Goal: Transaction & Acquisition: Subscribe to service/newsletter

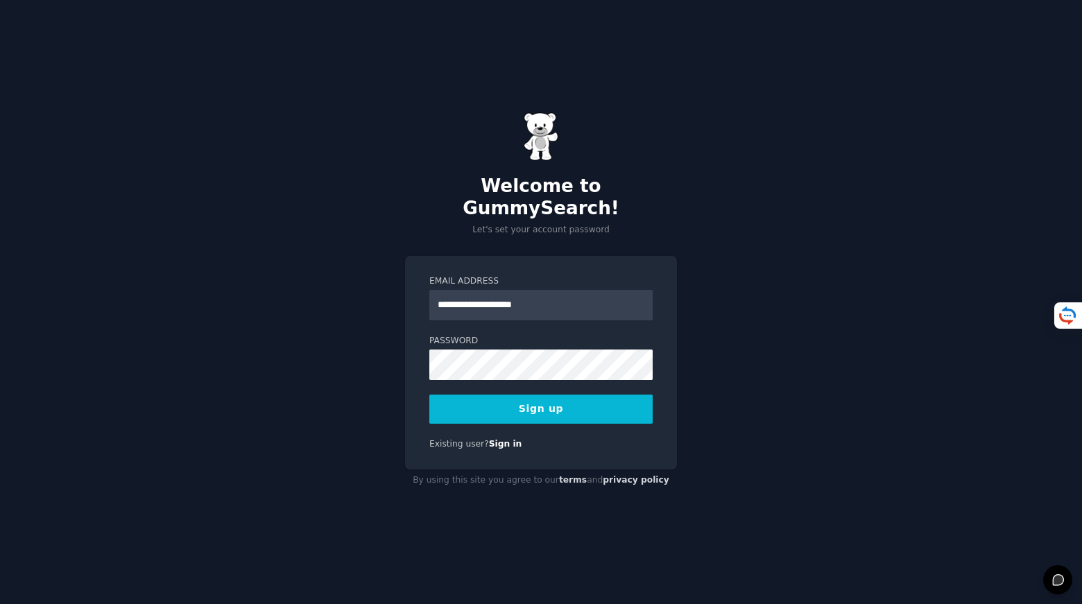
type input "**********"
click at [0, 604] on com-1password-button at bounding box center [0, 604] width 0 height 0
click at [530, 395] on button "Sign up" at bounding box center [540, 409] width 223 height 29
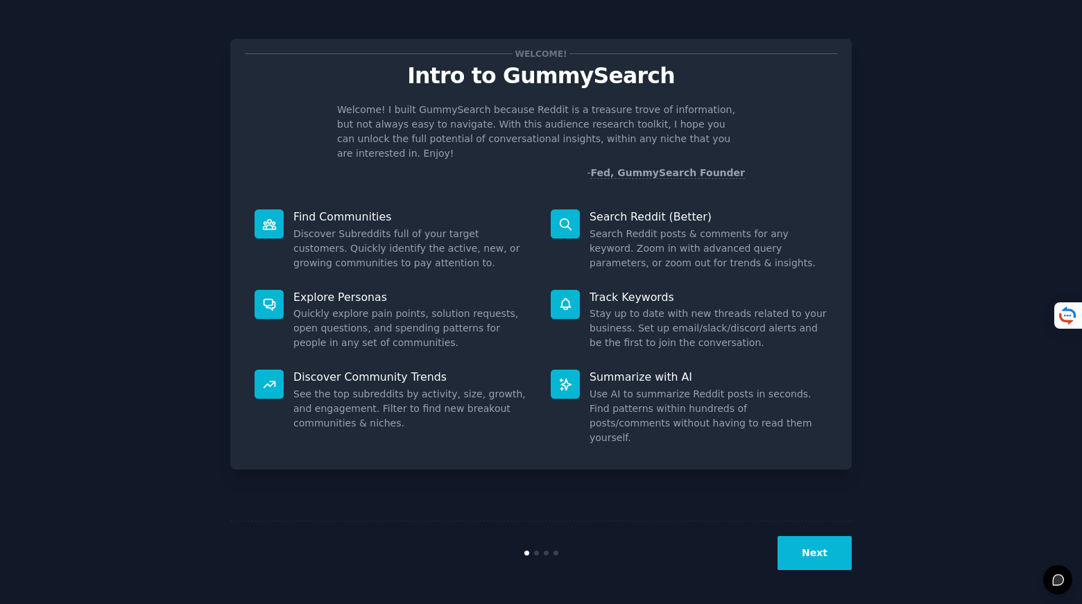
click at [820, 560] on button "Next" at bounding box center [815, 553] width 74 height 34
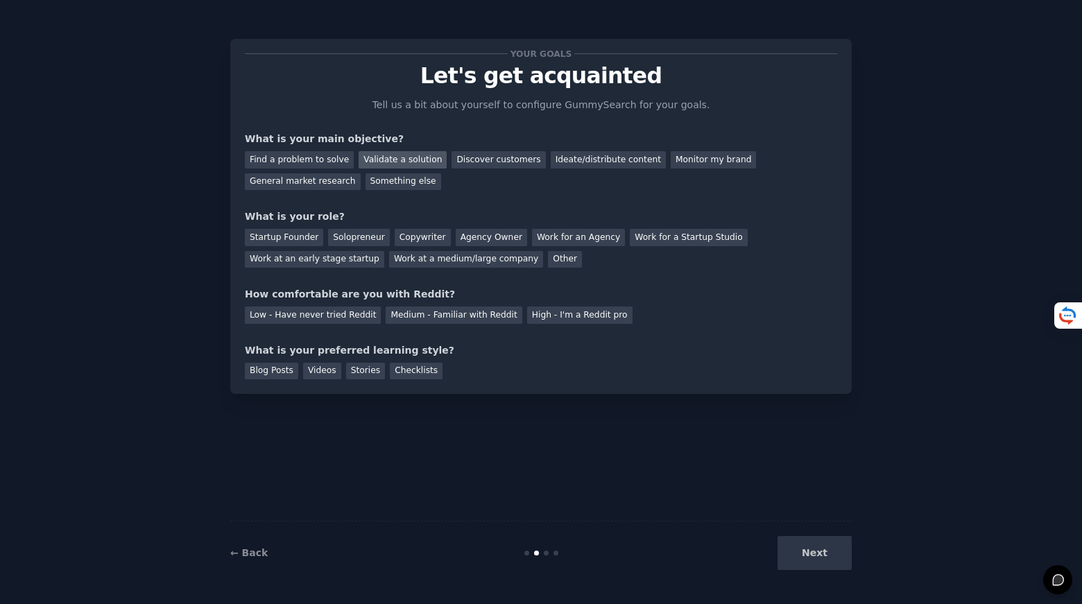
click at [399, 160] on div "Validate a solution" at bounding box center [403, 159] width 88 height 17
click at [307, 241] on div "Startup Founder" at bounding box center [284, 237] width 78 height 17
click at [386, 311] on div "Medium - Familiar with Reddit" at bounding box center [454, 315] width 136 height 17
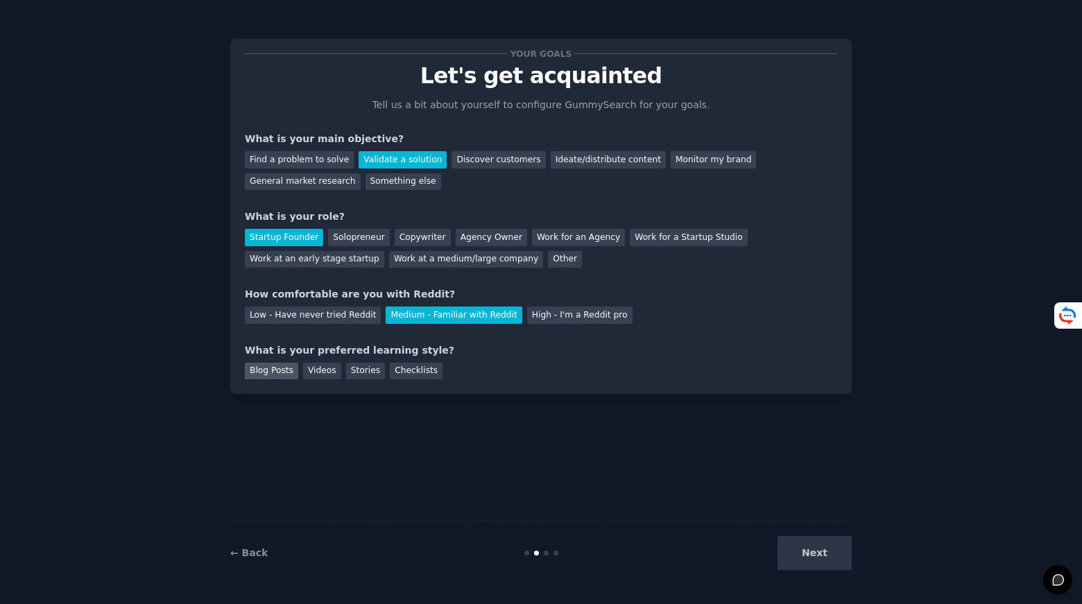
click at [275, 372] on div "Blog Posts" at bounding box center [271, 371] width 53 height 17
click at [823, 559] on button "Next" at bounding box center [815, 553] width 74 height 34
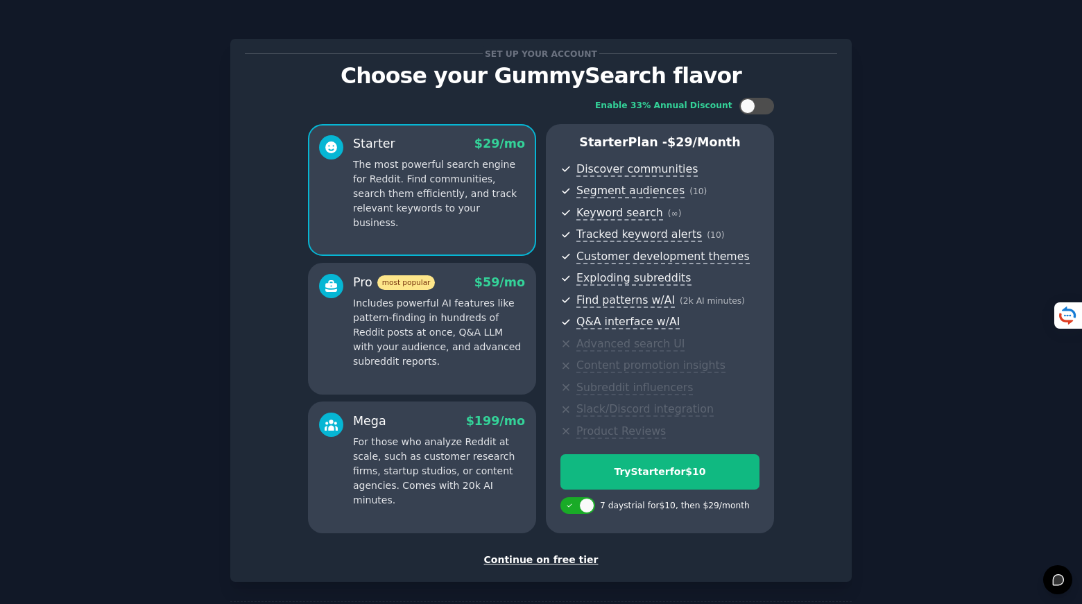
click at [555, 560] on div "Continue on free tier" at bounding box center [541, 560] width 592 height 15
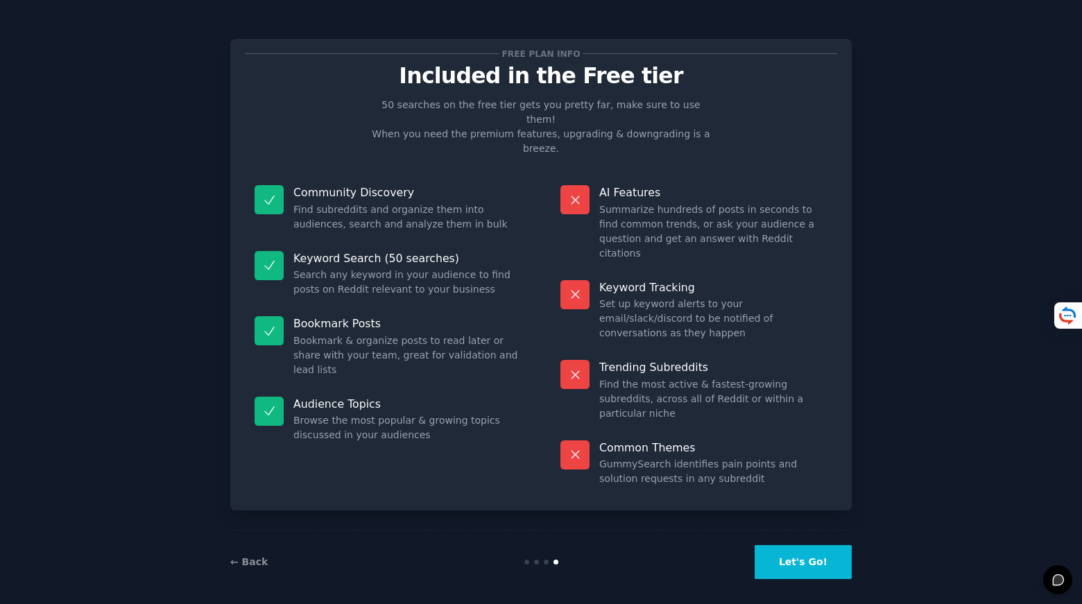
click at [804, 562] on button "Let's Go!" at bounding box center [803, 562] width 97 height 34
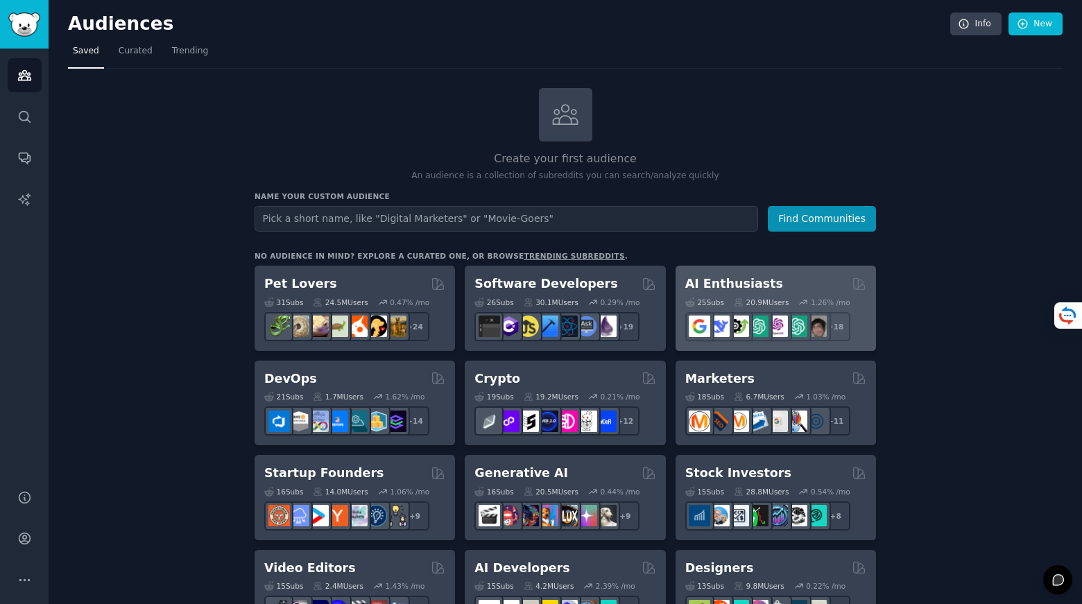
click at [737, 281] on h2 "AI Enthusiasts" at bounding box center [734, 283] width 98 height 17
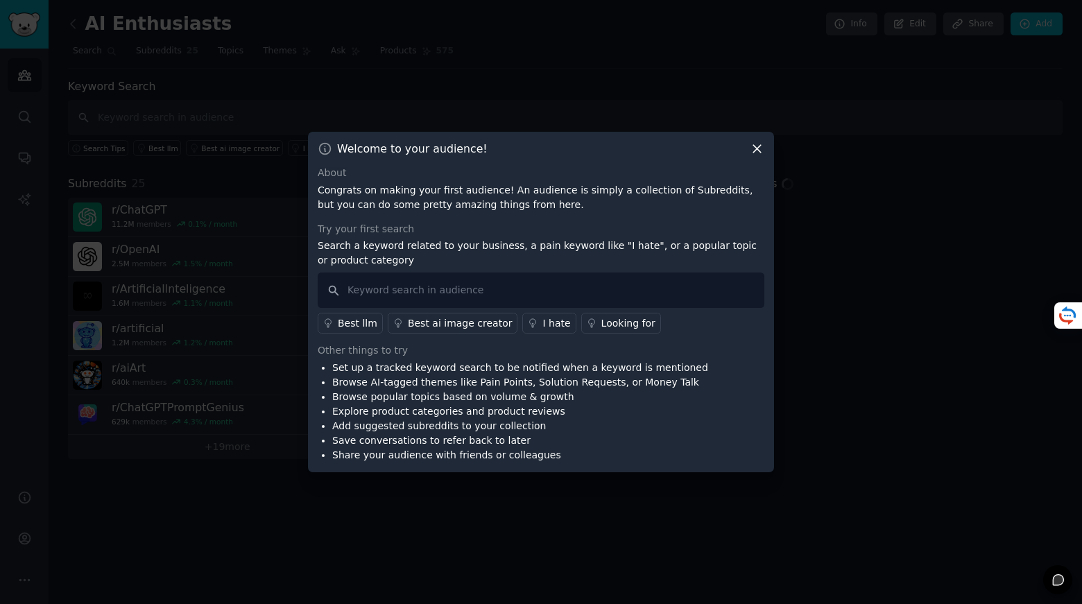
click at [759, 150] on icon at bounding box center [757, 149] width 15 height 15
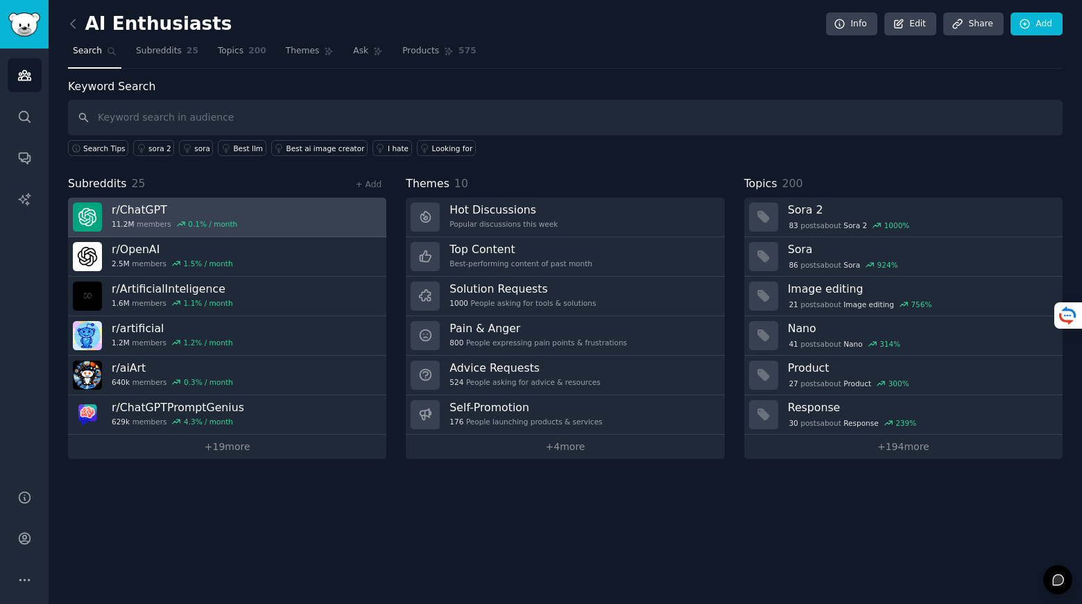
click at [143, 212] on h3 "r/ ChatGPT" at bounding box center [175, 210] width 126 height 15
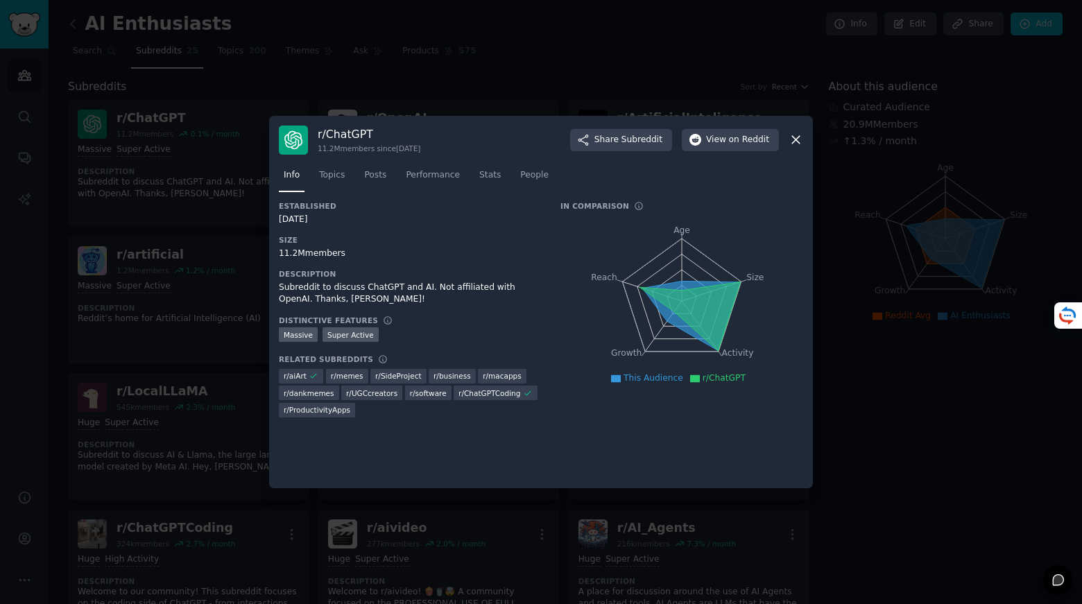
click at [799, 142] on icon at bounding box center [796, 139] width 15 height 15
